Goal: Task Accomplishment & Management: Use online tool/utility

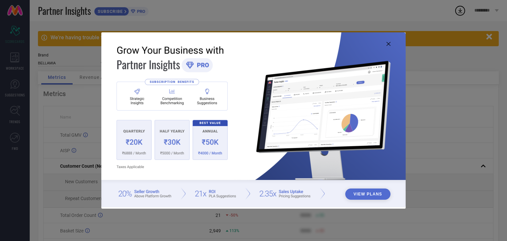
click at [384, 41] on img at bounding box center [253, 119] width 304 height 175
click at [390, 45] on icon at bounding box center [388, 44] width 4 height 4
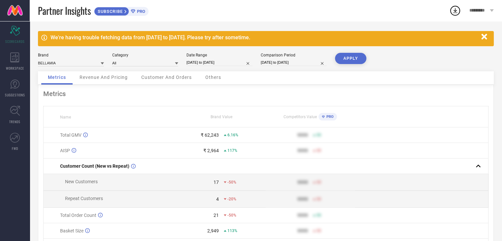
click at [124, 77] on span "Revenue And Pricing" at bounding box center [104, 77] width 48 height 5
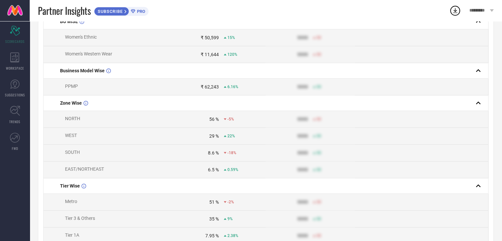
scroll to position [140, 0]
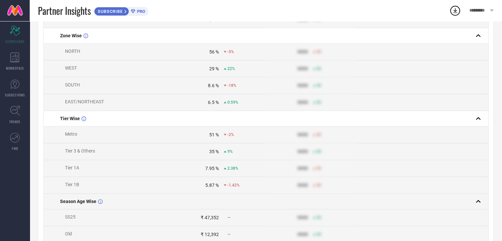
click at [449, 209] on td at bounding box center [421, 202] width 133 height 16
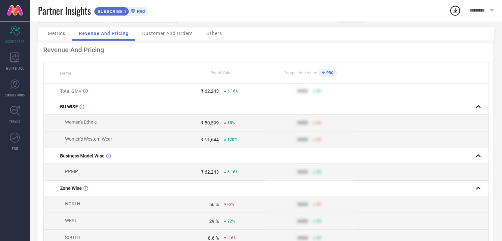
scroll to position [0, 0]
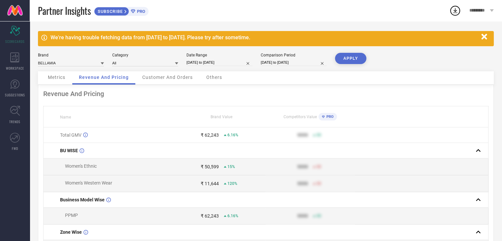
click at [483, 13] on span "*********" at bounding box center [478, 11] width 19 height 6
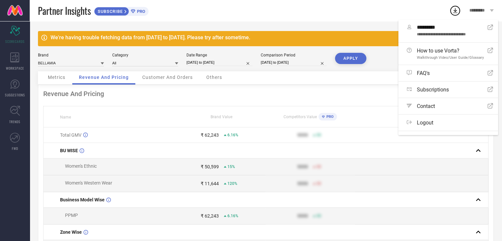
click at [337, 17] on div "Partner Insights SUBSCRIBE PRO" at bounding box center [243, 10] width 411 height 21
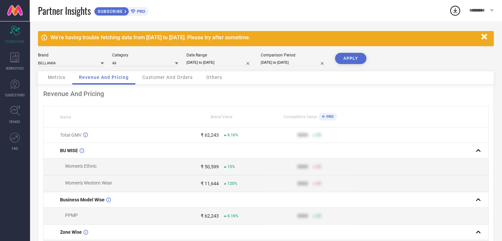
click at [235, 12] on div "Partner Insights SUBSCRIBE PRO" at bounding box center [243, 10] width 411 height 21
